Goal: Go to known website: Access a specific website the user already knows

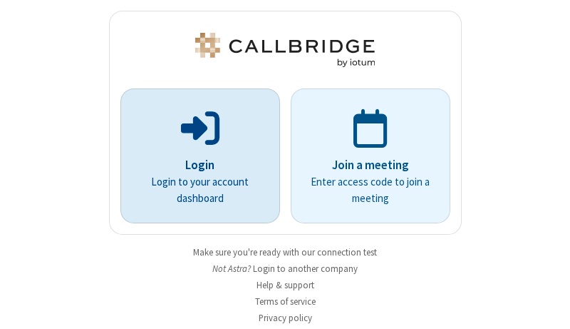
click at [195, 165] on p "Login" at bounding box center [200, 165] width 120 height 19
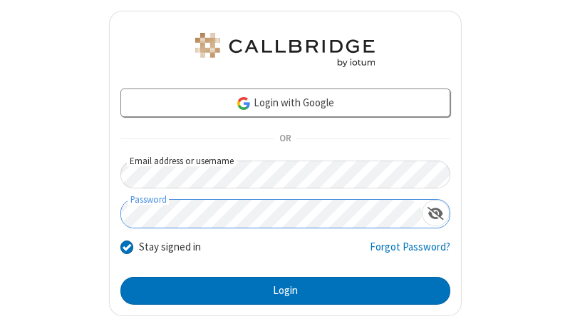
click at [279, 290] on button "Login" at bounding box center [285, 290] width 330 height 29
